Goal: Use online tool/utility: Utilize a website feature to perform a specific function

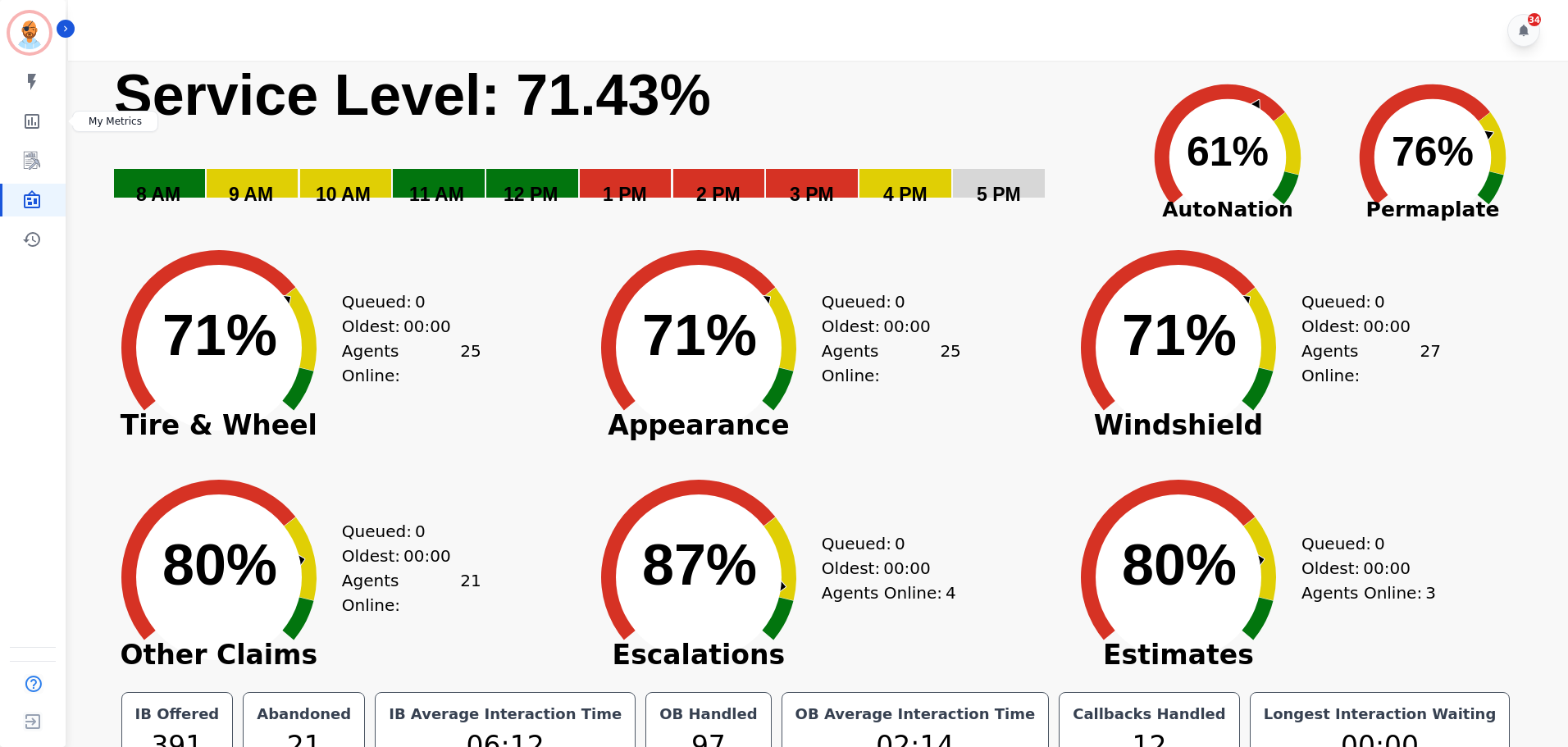
scroll to position [37, 0]
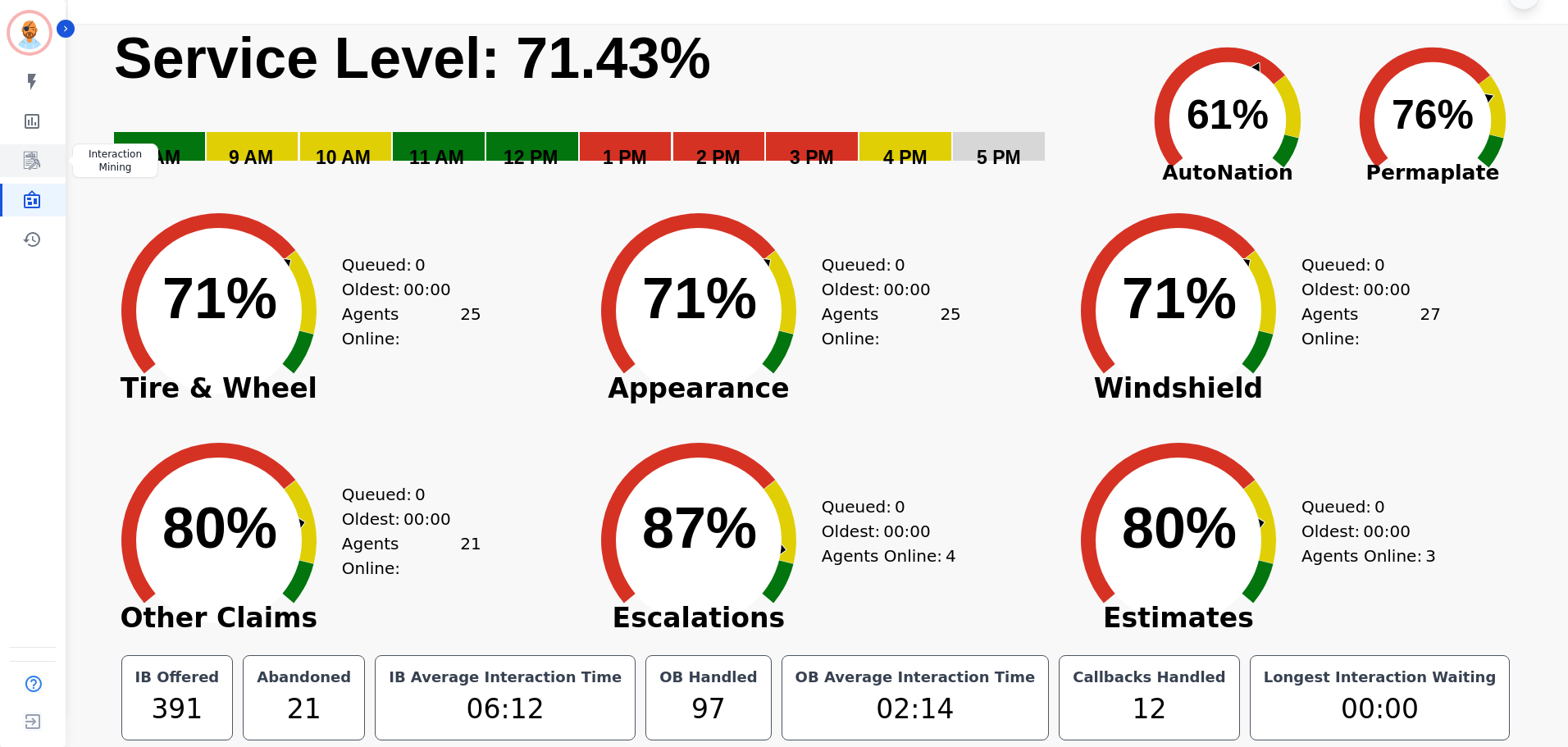
click at [37, 154] on icon "Sidebar" at bounding box center [31, 160] width 17 height 18
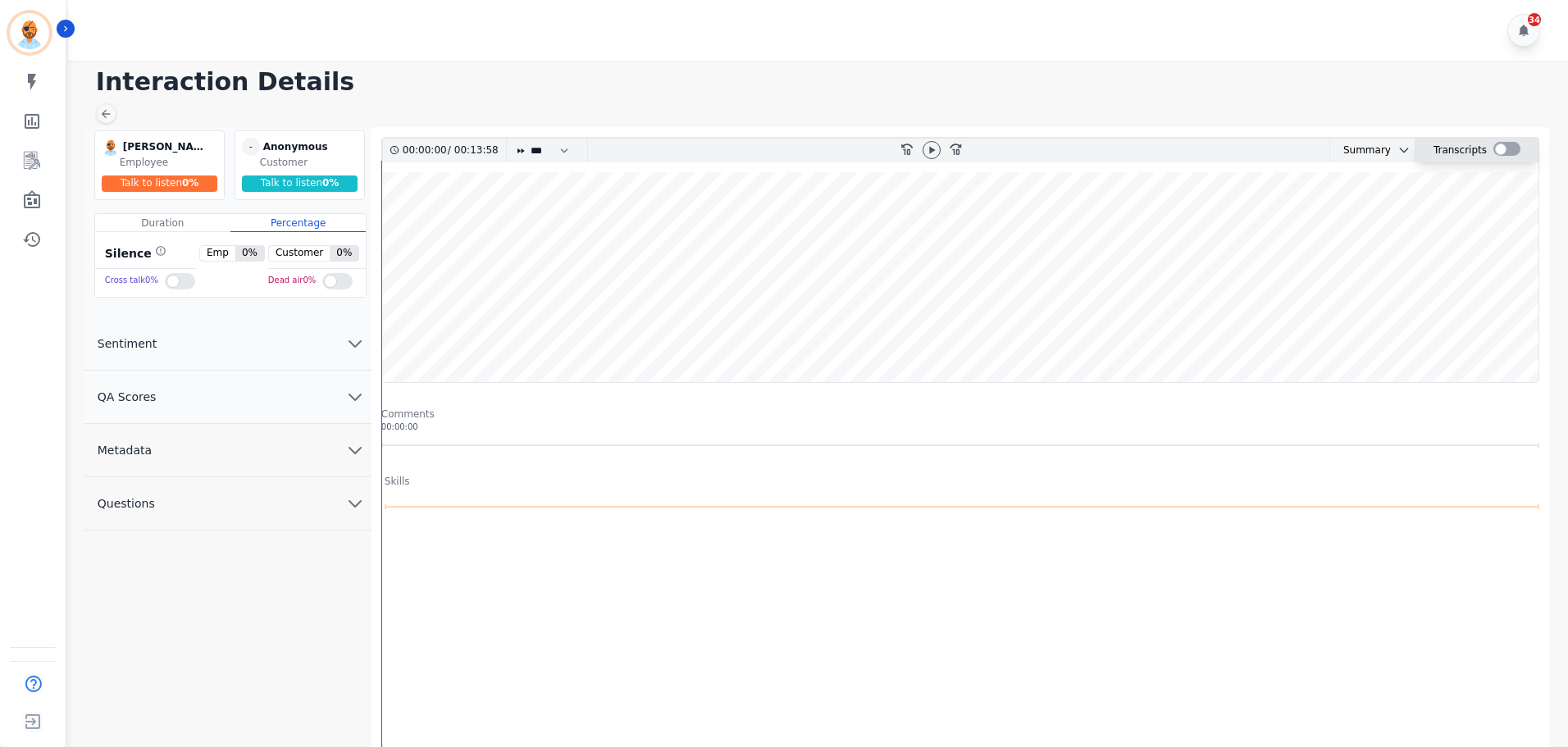
click at [1501, 150] on div at bounding box center [1507, 149] width 27 height 14
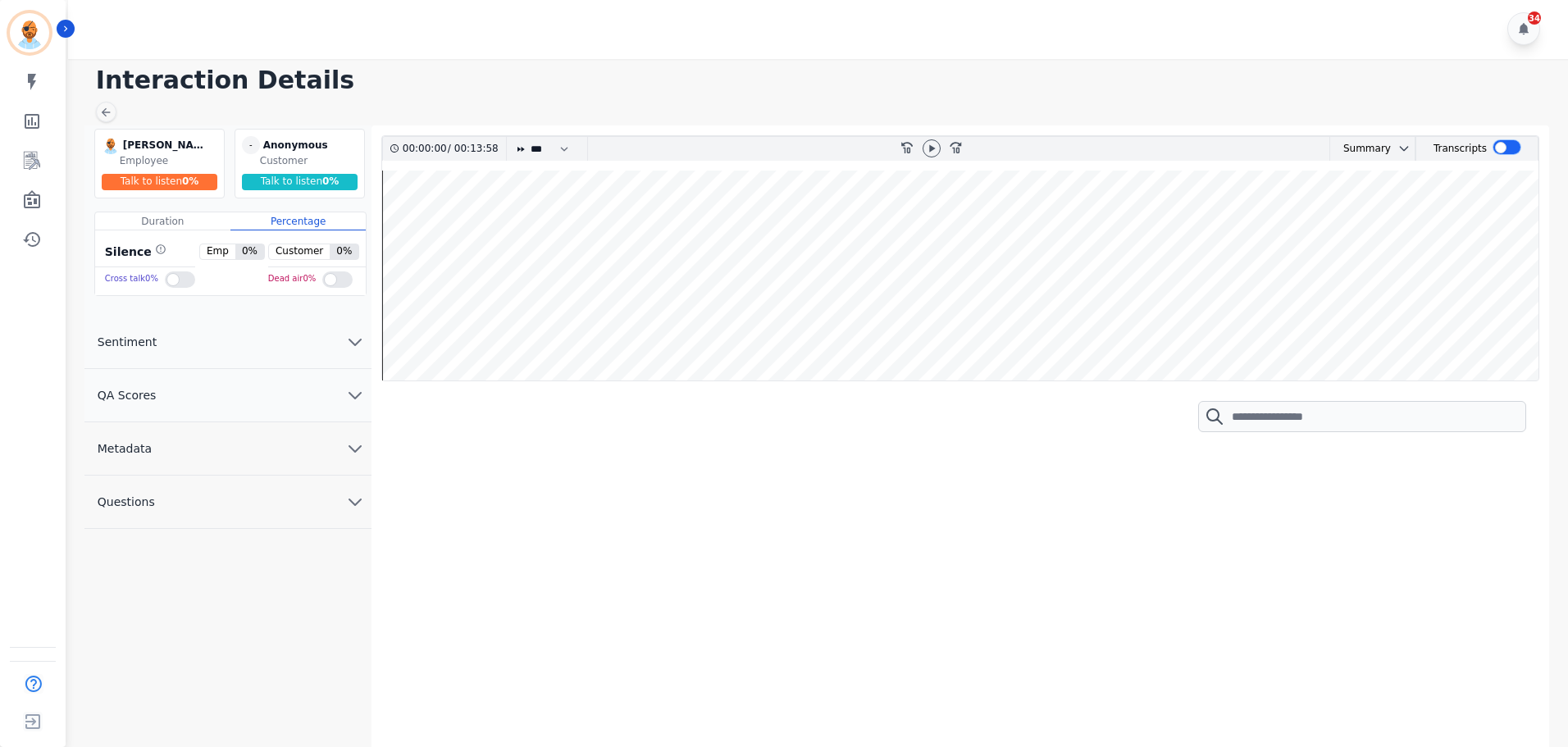
scroll to position [3, 0]
